Goal: Information Seeking & Learning: Understand process/instructions

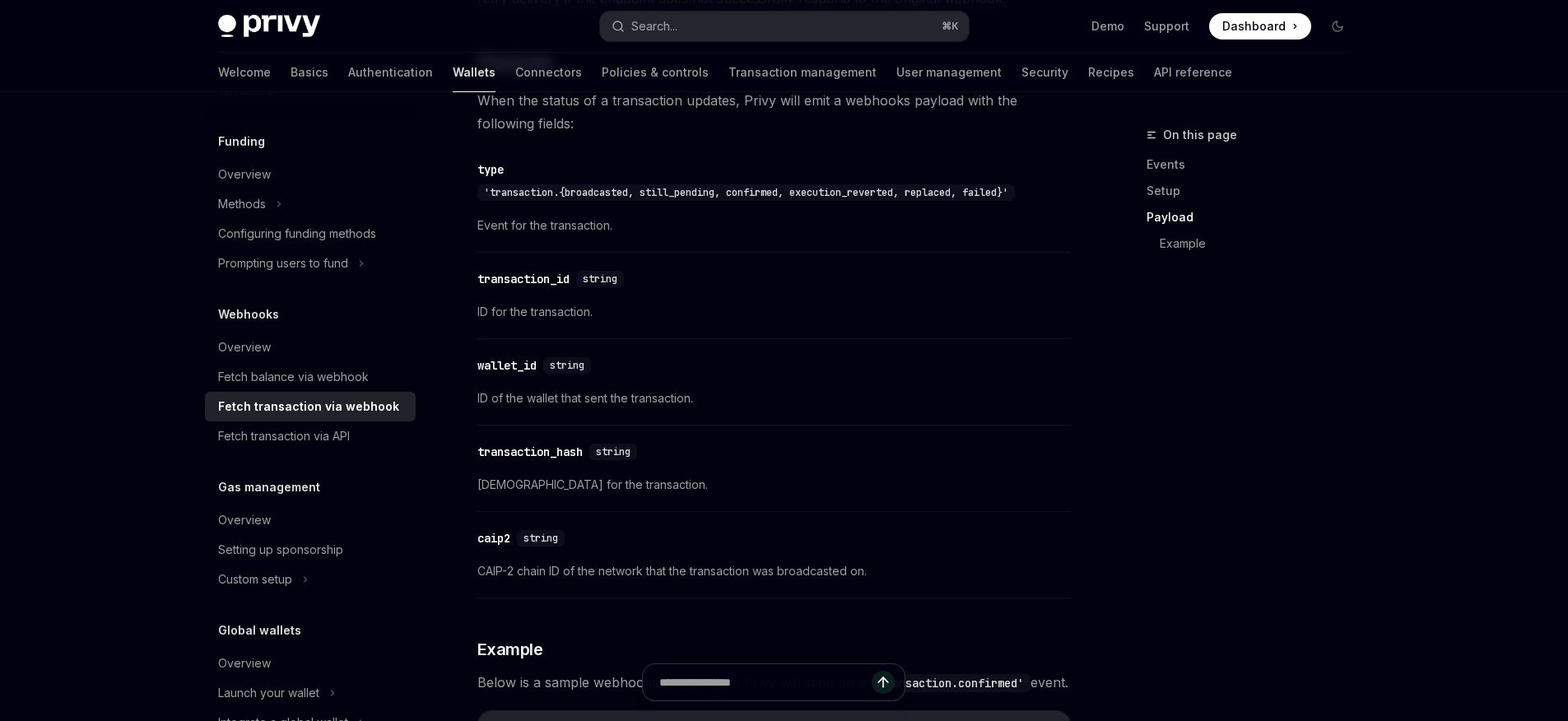
scroll to position [1325, 0]
click at [295, 335] on link "Overview" at bounding box center [310, 347] width 210 height 30
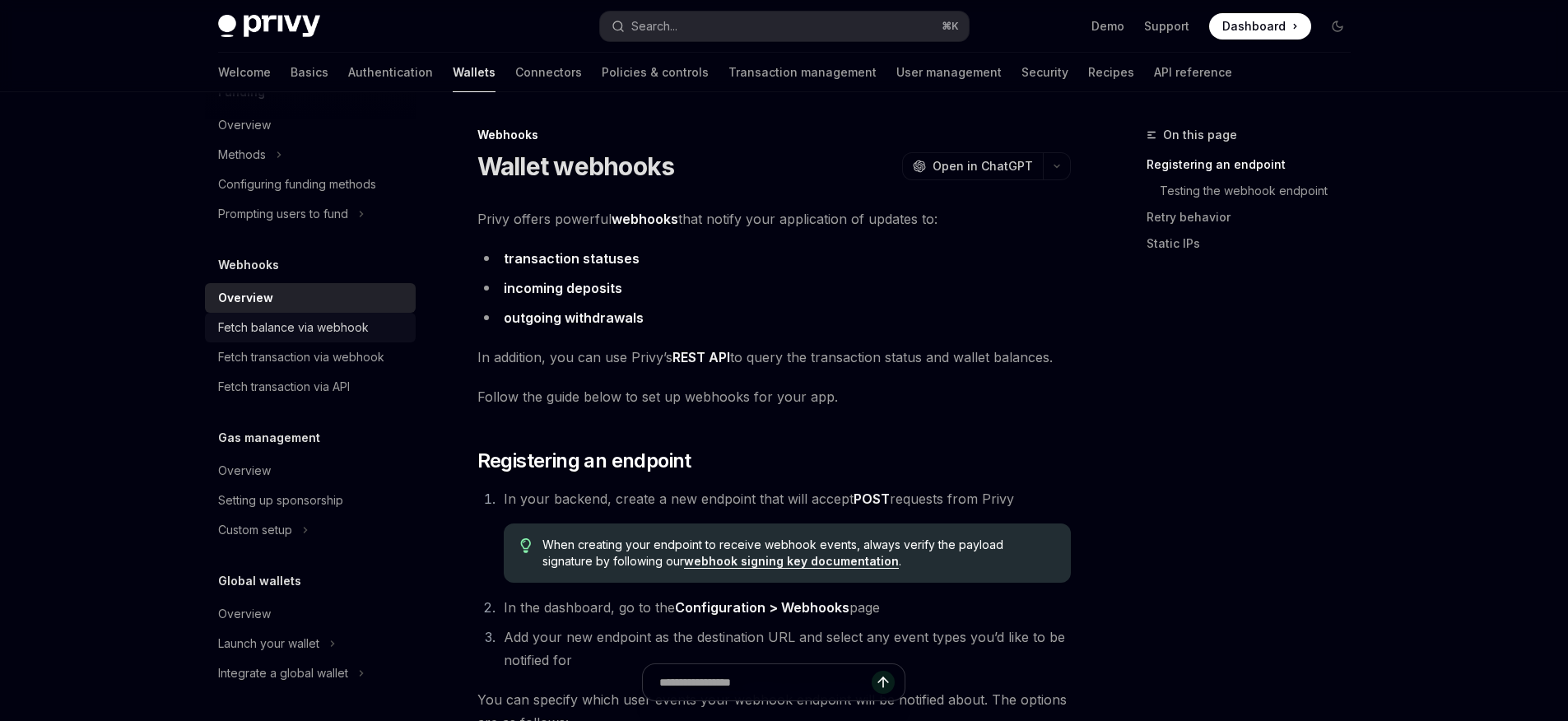
click at [290, 324] on div "Fetch balance via webhook" at bounding box center [293, 327] width 150 height 19
type textarea "*"
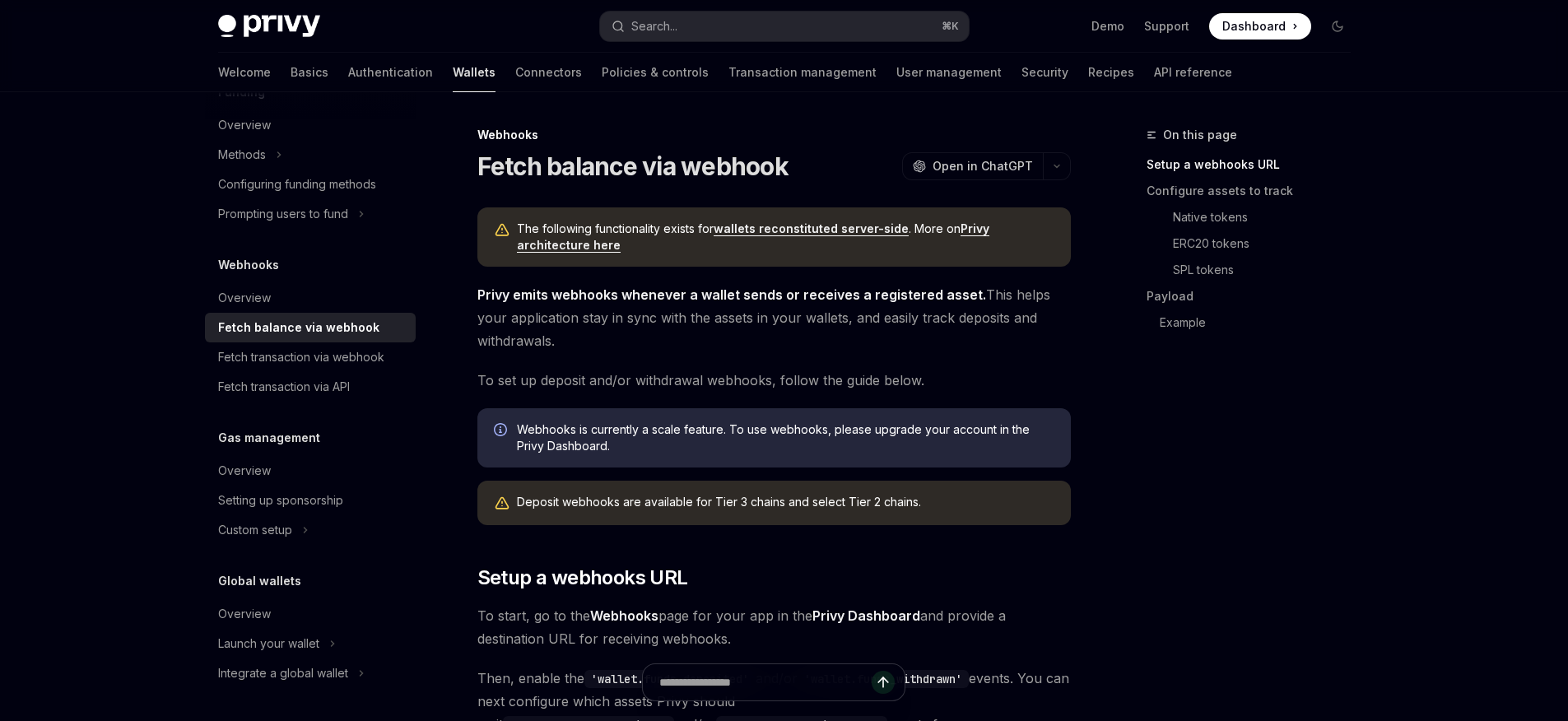
drag, startPoint x: 586, startPoint y: 337, endPoint x: 478, endPoint y: 286, distance: 119.4
click at [478, 286] on span "Privy emits webhooks whenever a wallet sends or receives a registered asset. Th…" at bounding box center [773, 318] width 593 height 69
click at [964, 349] on span "Privy emits webhooks whenever a wallet sends or receives a registered asset. Th…" at bounding box center [773, 318] width 593 height 69
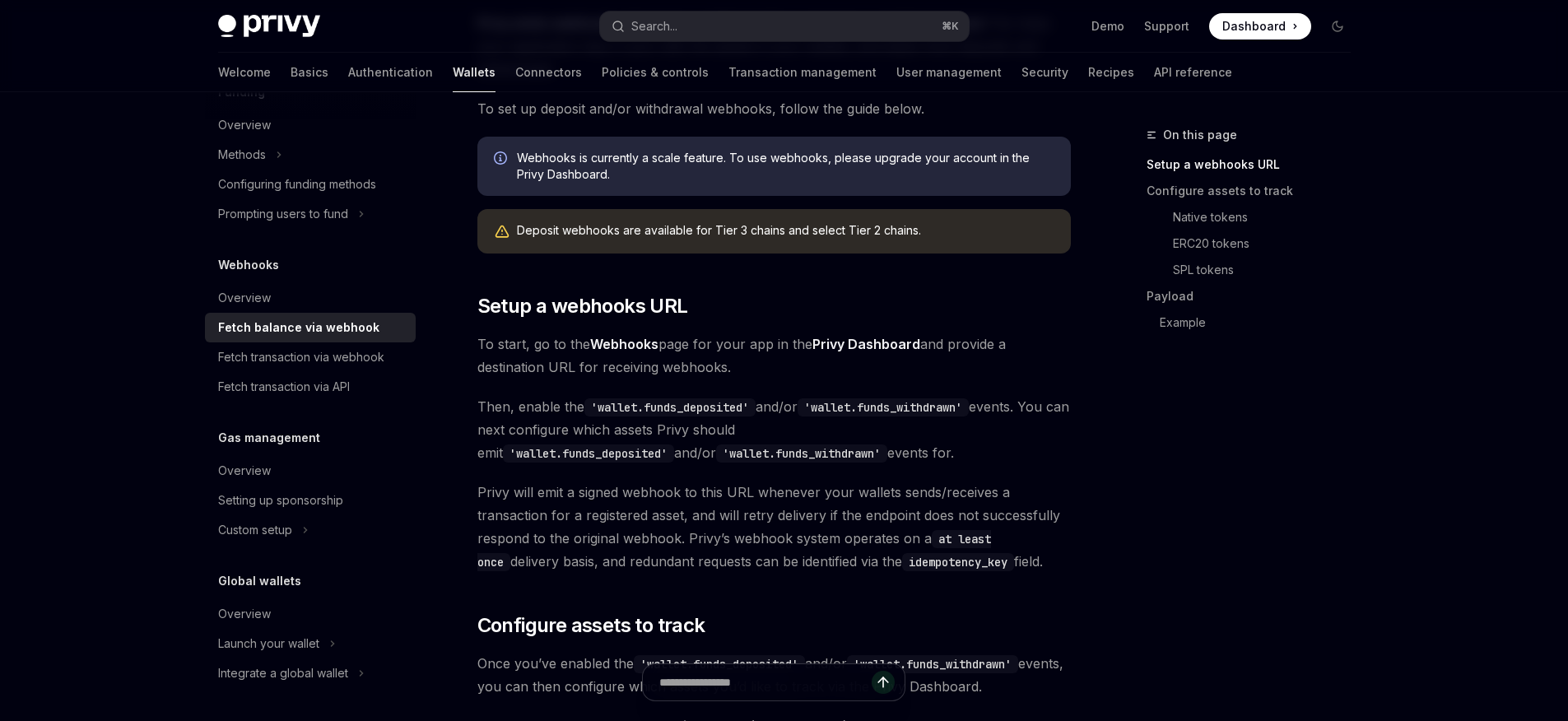
scroll to position [272, 0]
drag, startPoint x: 760, startPoint y: 407, endPoint x: 591, endPoint y: 407, distance: 169.0
click at [591, 407] on code "'wallet.funds_deposited'" at bounding box center [670, 407] width 172 height 18
copy code "'wallet.funds_deposited'"
drag, startPoint x: 987, startPoint y: 408, endPoint x: 809, endPoint y: 403, distance: 178.1
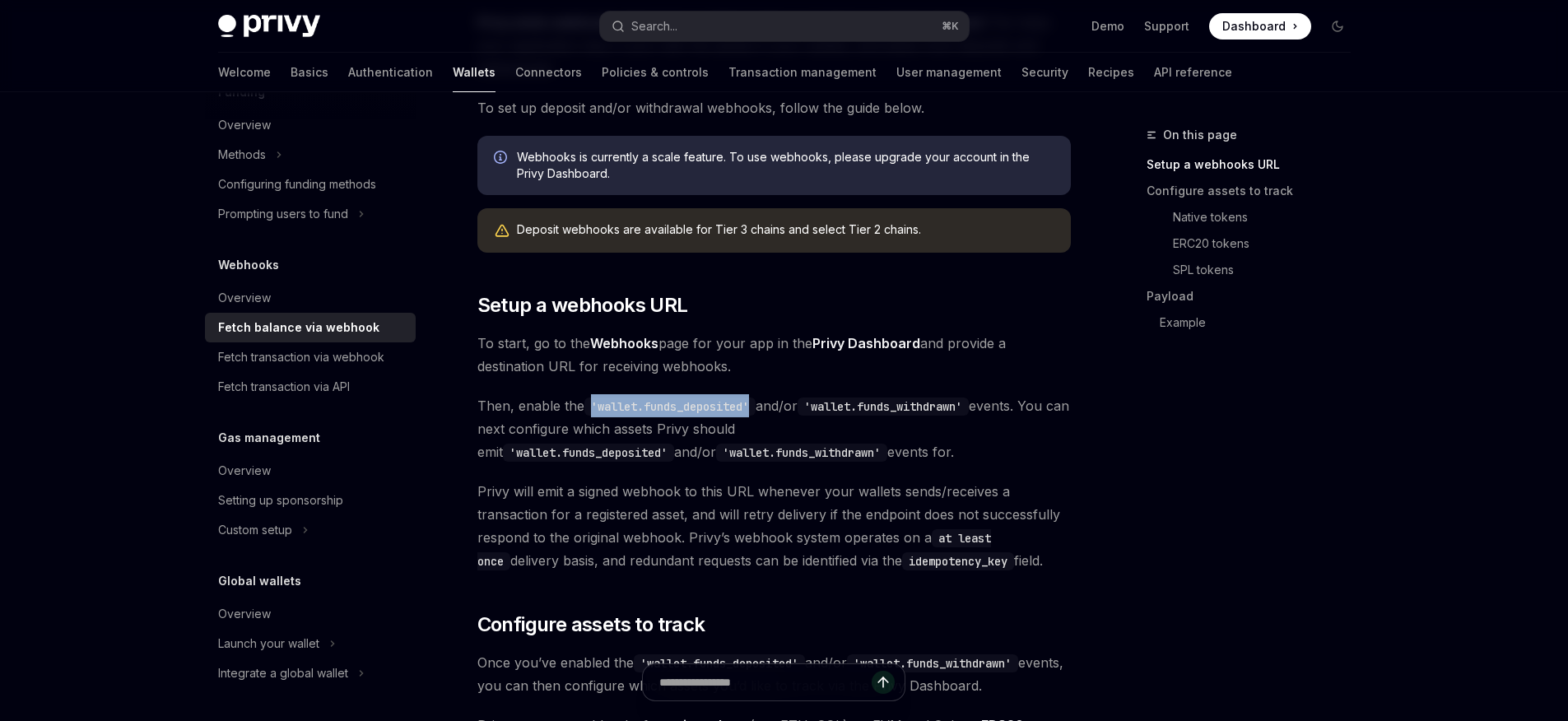
click at [809, 403] on span "Then, enable the 'wallet.funds_deposited' and/or 'wallet.funds_withdrawn' event…" at bounding box center [773, 428] width 593 height 69
copy span "'wallet.funds_withdrawn'"
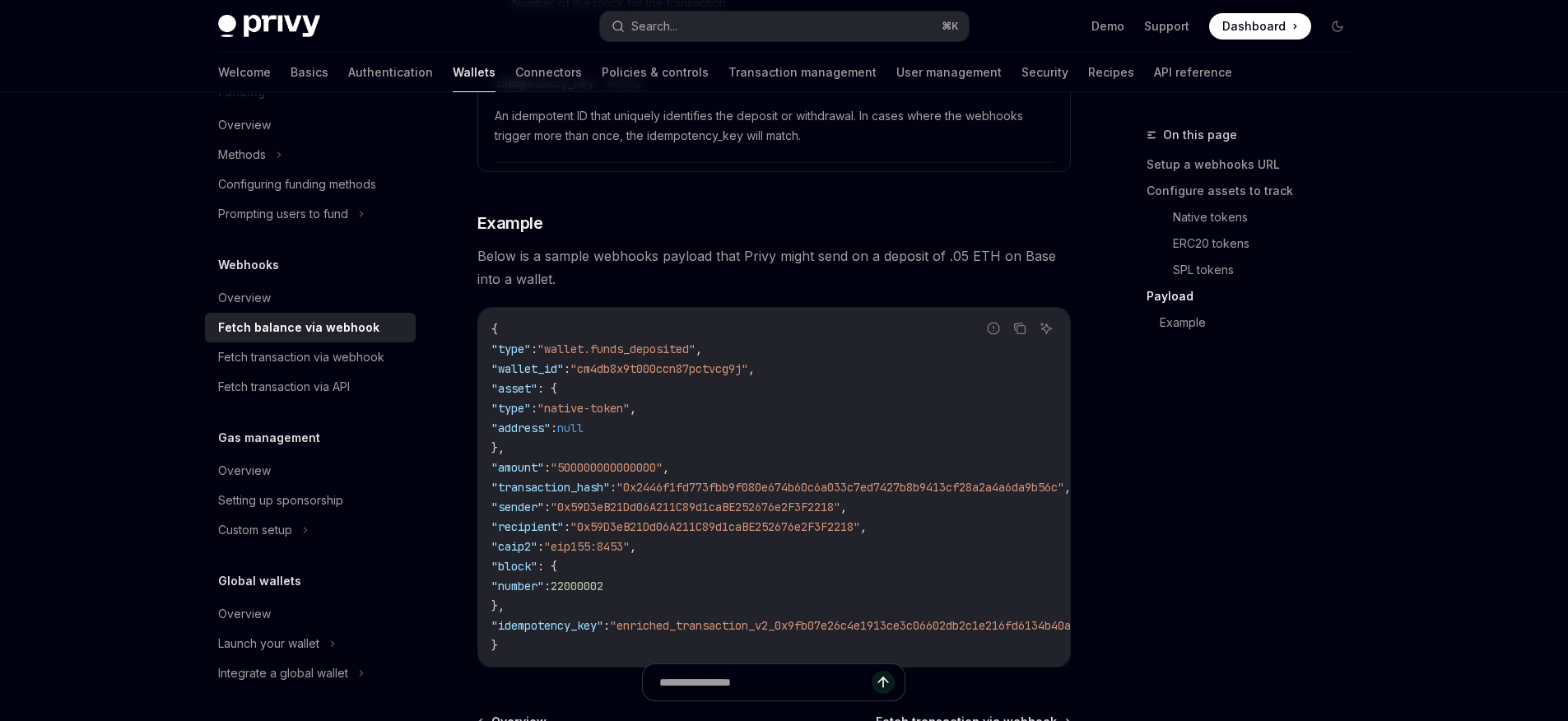
scroll to position [2638, 0]
